Goal: Communication & Community: Ask a question

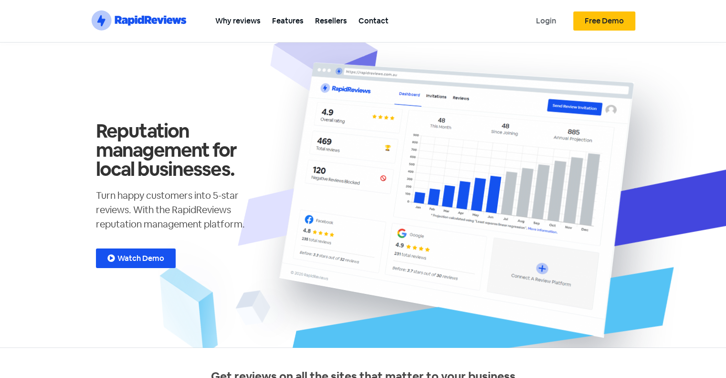
click at [550, 15] on link "Login" at bounding box center [546, 20] width 32 height 21
click at [366, 16] on link "Contact" at bounding box center [374, 20] width 42 height 21
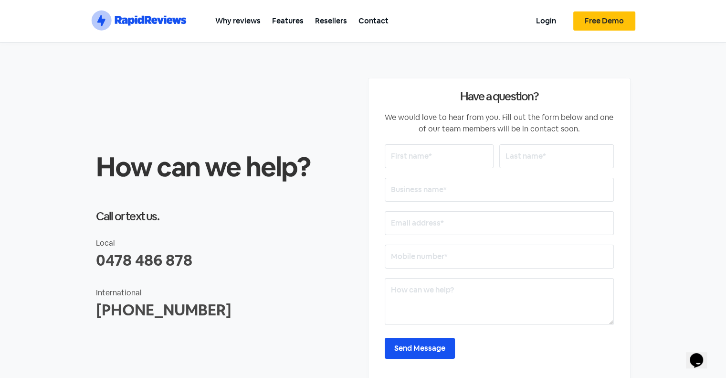
drag, startPoint x: 413, startPoint y: 159, endPoint x: 403, endPoint y: 166, distance: 11.7
click at [413, 159] on input "text" at bounding box center [439, 156] width 109 height 24
type input "Gin"
type input "Fetu"
type input "Dimple Digital"
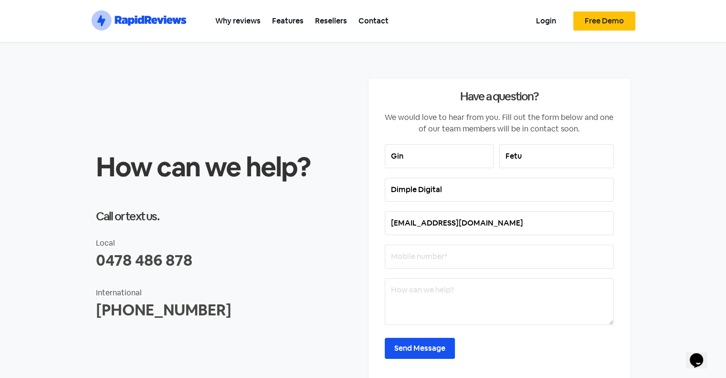
type input "gin@dimple.nz"
type input "0223281492"
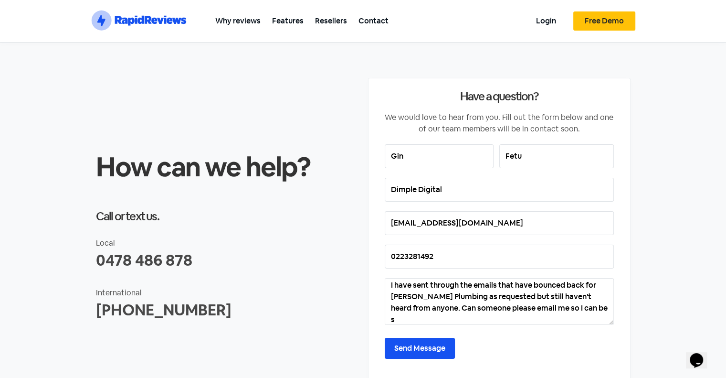
scroll to position [23, 0]
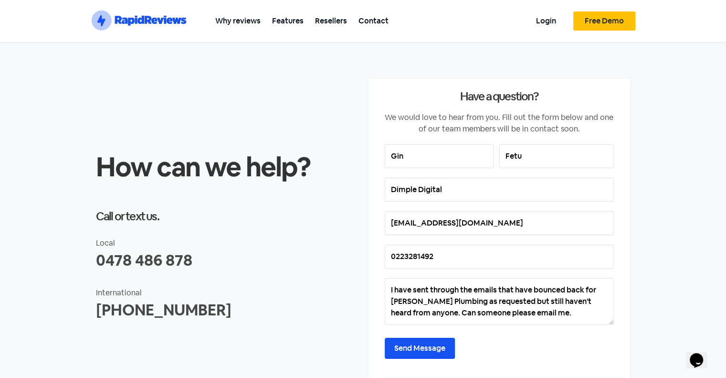
type textarea "Hi Team, I have sent through the emails that have bounced back for Hodgson Plum…"
click at [413, 341] on input "Send Message" at bounding box center [420, 348] width 70 height 21
